Goal: Ask a question

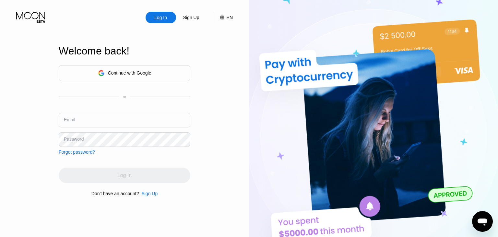
click at [96, 116] on input "text" at bounding box center [125, 120] width 132 height 15
paste input "[EMAIL_ADDRESS][DOMAIN_NAME]"
type input "[EMAIL_ADDRESS][DOMAIN_NAME]"
click at [71, 140] on div "Password" at bounding box center [74, 139] width 20 height 5
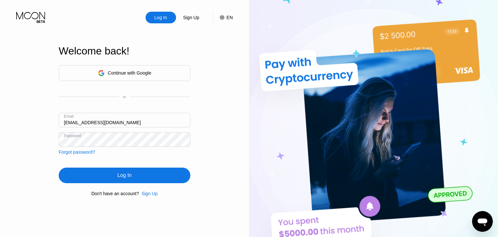
click at [123, 174] on div "Log In" at bounding box center [124, 175] width 14 height 6
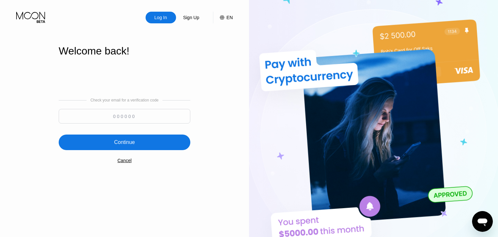
click at [119, 118] on input at bounding box center [125, 116] width 132 height 15
paste input "685400"
type input "685400"
click at [123, 143] on div "Continue" at bounding box center [124, 142] width 21 height 6
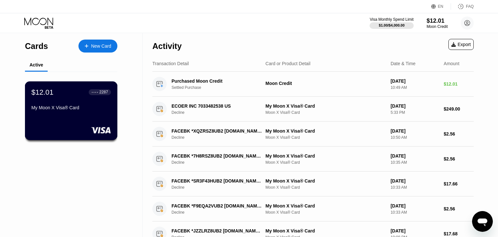
click at [89, 110] on div "My Moon X Visa® Card" at bounding box center [70, 107] width 79 height 5
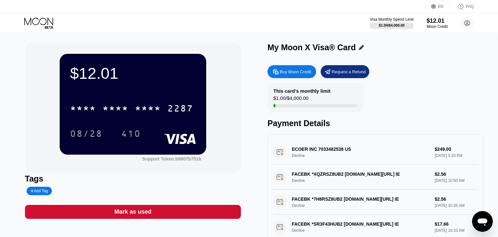
click at [111, 76] on div "$12.01" at bounding box center [133, 73] width 126 height 18
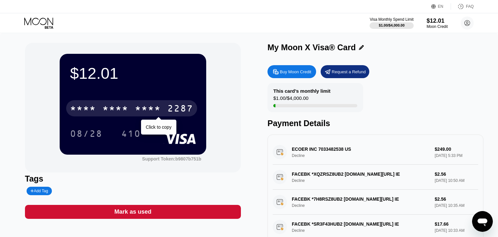
click at [175, 111] on div "2287" at bounding box center [180, 109] width 26 height 10
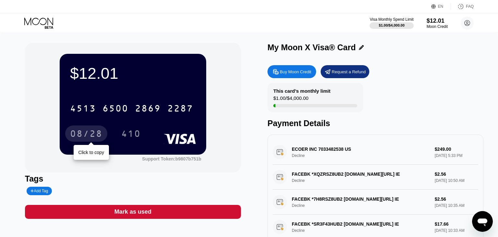
click at [89, 136] on div "08/28" at bounding box center [86, 134] width 32 height 10
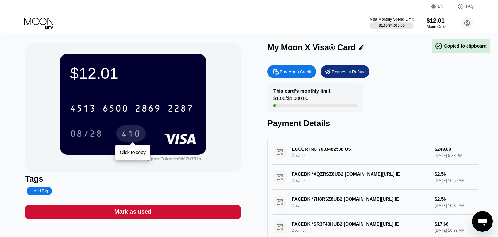
click at [141, 137] on div "410" at bounding box center [130, 134] width 19 height 10
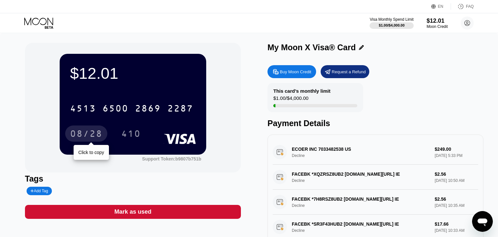
click at [86, 135] on div "08/28" at bounding box center [86, 134] width 32 height 10
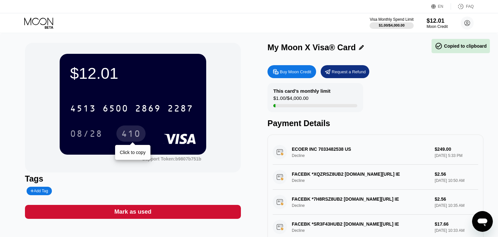
click at [130, 134] on div "410" at bounding box center [130, 134] width 19 height 10
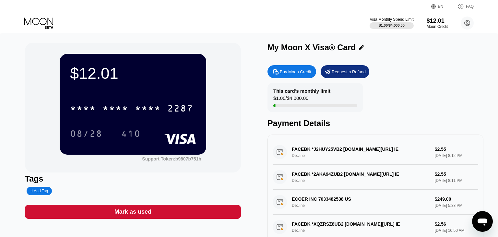
click at [483, 226] on icon "Open messaging window" at bounding box center [483, 222] width 12 height 12
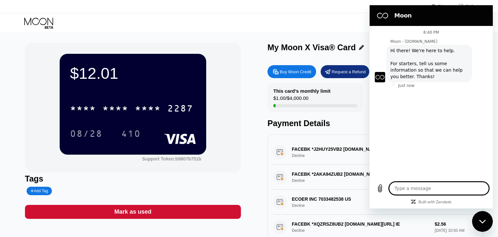
click at [410, 188] on textarea at bounding box center [439, 188] width 100 height 13
type textarea "x"
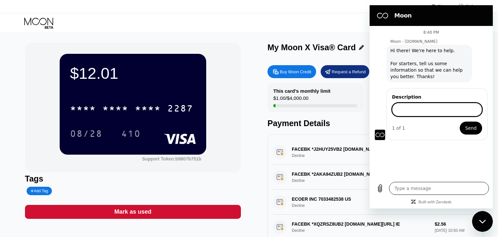
type input "F"
type input "Good evening"
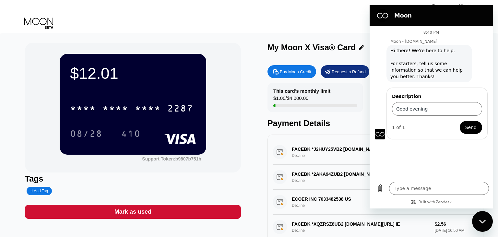
click at [475, 129] on span "Send" at bounding box center [470, 128] width 11 height 8
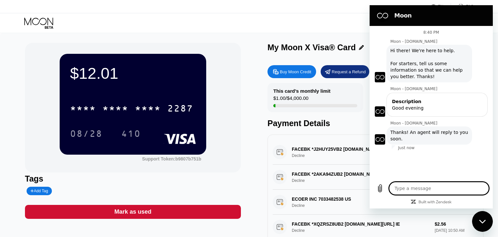
type textarea "x"
click at [435, 190] on textarea at bounding box center [439, 188] width 100 height 13
paste textarea "I'm trying to pay for an ad on Facebook and it won't let me. Why?"
type textarea "I'm trying to pay for an ad on Facebook and it won't let me. Why?"
type textarea "x"
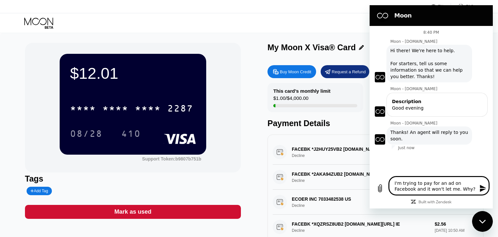
type textarea "I'm trying to pay for an ad on Facebook and it won't let me. Why?"
type textarea "x"
drag, startPoint x: 484, startPoint y: 188, endPoint x: 480, endPoint y: 178, distance: 10.7
click at [484, 188] on icon "Send message" at bounding box center [483, 189] width 8 height 8
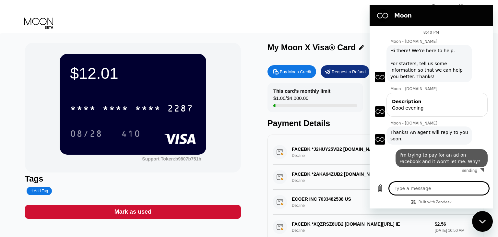
type textarea "x"
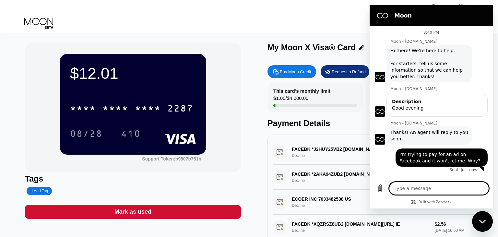
click at [428, 188] on textarea at bounding box center [439, 188] width 100 height 13
click at [233, 171] on div "$12.01 * * * * * * * * * * * * 2287 08/28 410 Support Token: b9807b751b" at bounding box center [133, 108] width 216 height 130
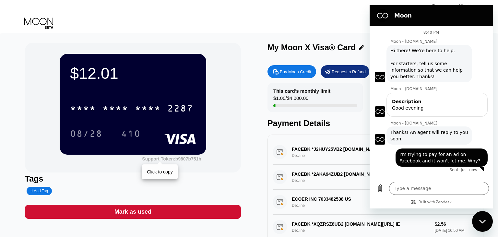
click at [163, 161] on div "Support Token: b9807b751b" at bounding box center [171, 158] width 59 height 5
click at [421, 186] on textarea at bounding box center [439, 188] width 100 height 13
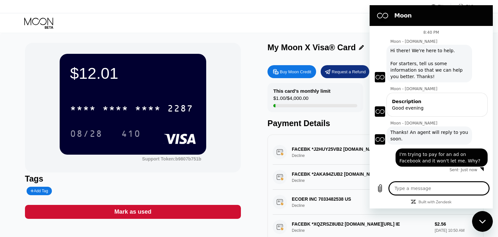
type textarea "b9807b751b"
type textarea "x"
type textarea "b9807b751b"
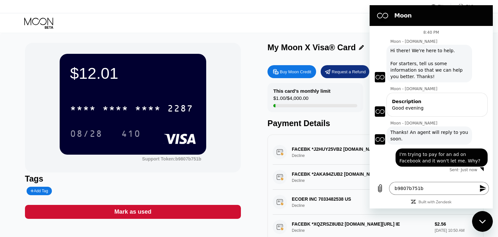
click at [487, 188] on icon "Send message" at bounding box center [483, 189] width 8 height 8
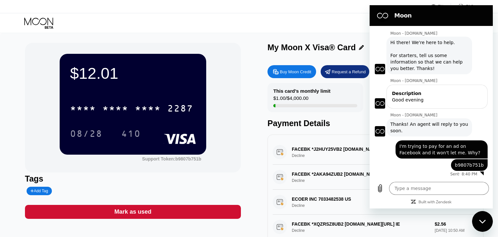
click at [321, 117] on div "This card’s monthly limit $1.00 / $4,000.00 Payment Details" at bounding box center [376, 105] width 216 height 45
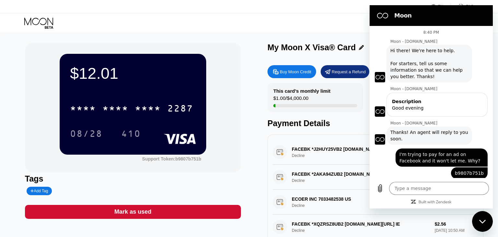
scroll to position [8, 0]
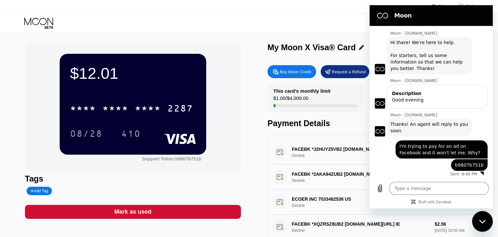
click at [317, 150] on div "FACEBK *J2HUY25VB2 [DOMAIN_NAME][URL] IE Decline $2.55 [DATE] 8:12 PM" at bounding box center [376, 152] width 206 height 25
click at [306, 158] on div "FACEBK *J2HUY25VB2 [DOMAIN_NAME][URL] IE Decline $2.55 [DATE] 8:12 PM" at bounding box center [376, 152] width 206 height 25
click at [229, 132] on div "$12.01 * * * * * * * * * * * * 2287 08/28 410 Support Token: b9807b751b" at bounding box center [133, 108] width 216 height 130
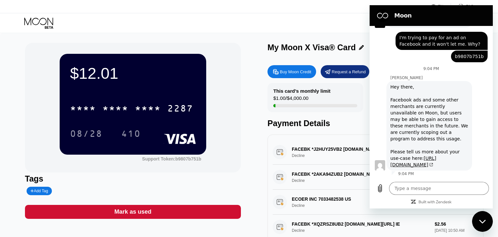
scroll to position [123, 0]
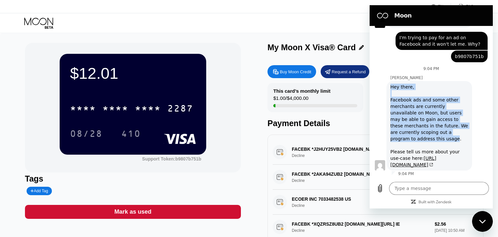
drag, startPoint x: 452, startPoint y: 126, endPoint x: 391, endPoint y: 80, distance: 75.8
click at [391, 84] on div "Hey there, Facebook ads and some other merchants are currently unavailable on M…" at bounding box center [430, 126] width 78 height 84
copy div "Hey there, Facebook ads and some other merchants are currently unavailable on M…"
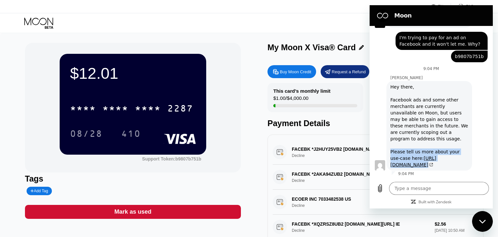
drag, startPoint x: 438, startPoint y: 159, endPoint x: 390, endPoint y: 139, distance: 52.1
click at [390, 139] on div "[PERSON_NAME] says: Hey there, Facebook ads and some other merchants are curren…" at bounding box center [430, 126] width 86 height 90
copy div "Please tell us more about your use-case here: [URL][DOMAIN_NAME]"
drag, startPoint x: 489, startPoint y: 222, endPoint x: 955, endPoint y: 414, distance: 504.6
click at [489, 222] on div "Close messaging window" at bounding box center [482, 221] width 19 height 19
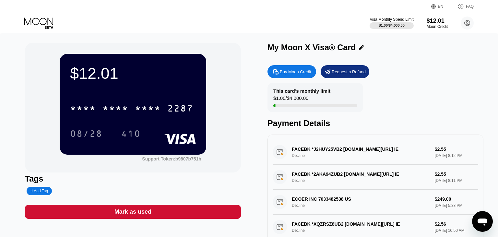
type textarea "x"
